Goal: Navigation & Orientation: Find specific page/section

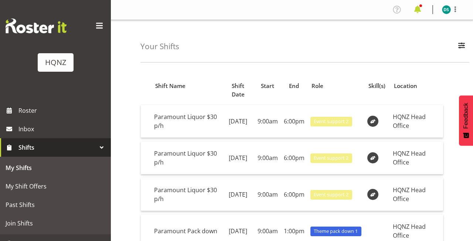
click at [417, 9] on span at bounding box center [418, 10] width 12 height 12
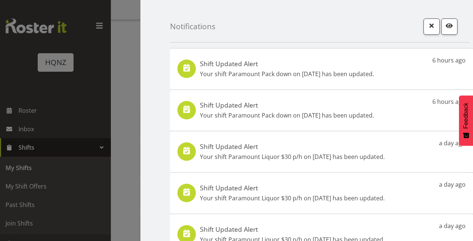
click at [293, 102] on h5 "Shift Updated Alert" at bounding box center [287, 105] width 174 height 8
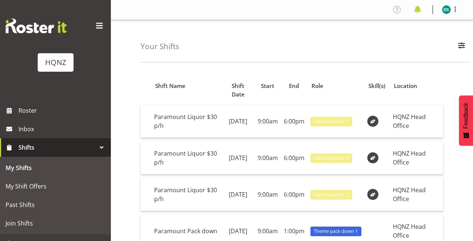
click at [419, 11] on span at bounding box center [418, 10] width 12 height 12
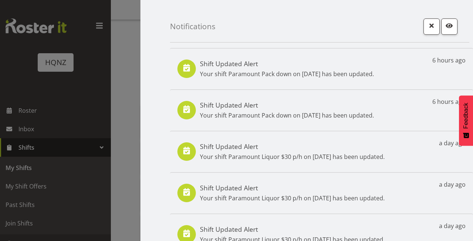
click at [329, 71] on p "Your shift Paramount Pack down on [DATE] has been updated." at bounding box center [287, 73] width 174 height 9
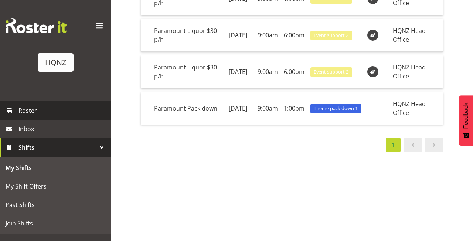
scroll to position [123, 0]
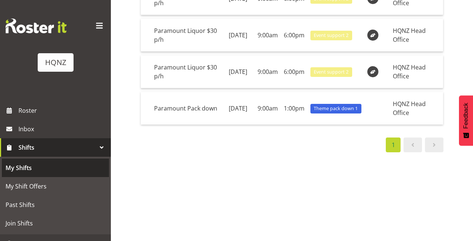
click at [25, 168] on span "My Shifts" at bounding box center [56, 167] width 100 height 11
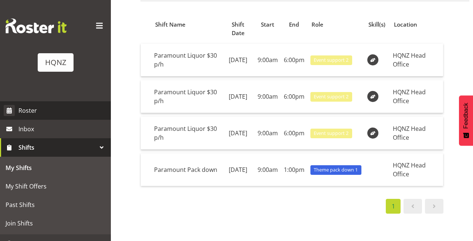
scroll to position [47, 0]
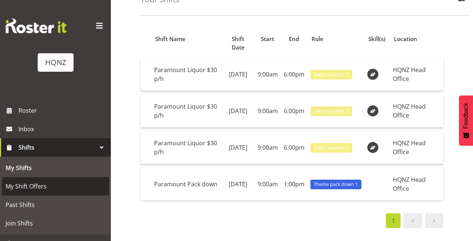
click at [32, 187] on span "My Shift Offers" at bounding box center [56, 186] width 100 height 11
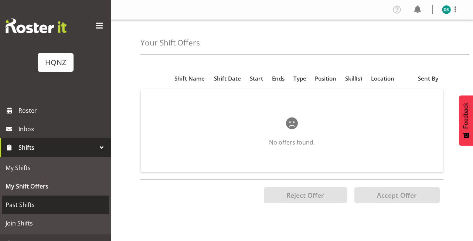
click at [28, 208] on span "Past Shifts" at bounding box center [56, 204] width 100 height 11
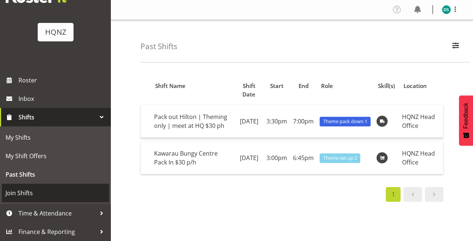
scroll to position [30, 0]
click at [30, 198] on link "Join Shifts" at bounding box center [55, 193] width 107 height 18
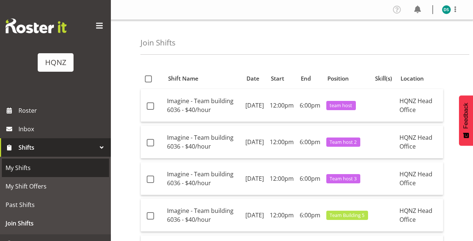
click at [23, 171] on span "My Shifts" at bounding box center [56, 167] width 100 height 11
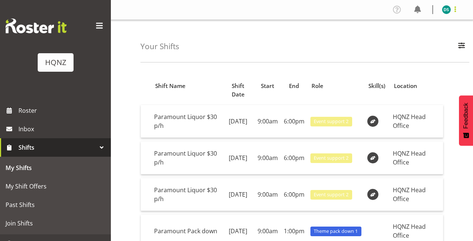
click at [456, 8] on span at bounding box center [455, 9] width 9 height 9
click at [410, 41] on link "Log Out" at bounding box center [424, 38] width 71 height 13
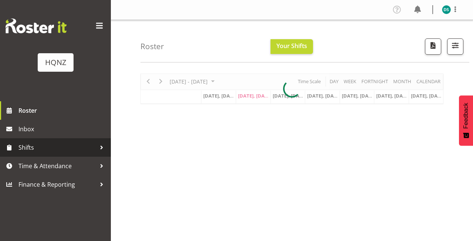
click at [59, 146] on span "Shifts" at bounding box center [57, 147] width 78 height 11
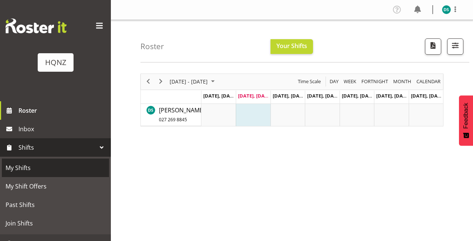
click at [57, 169] on span "My Shifts" at bounding box center [56, 167] width 100 height 11
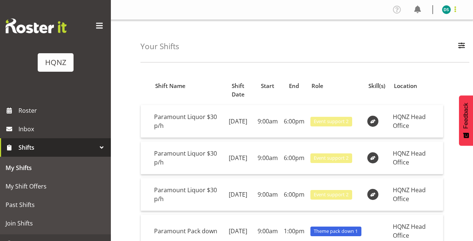
click at [454, 11] on span at bounding box center [455, 9] width 9 height 9
click at [418, 38] on link "Log Out" at bounding box center [424, 38] width 71 height 13
